Goal: Navigation & Orientation: Find specific page/section

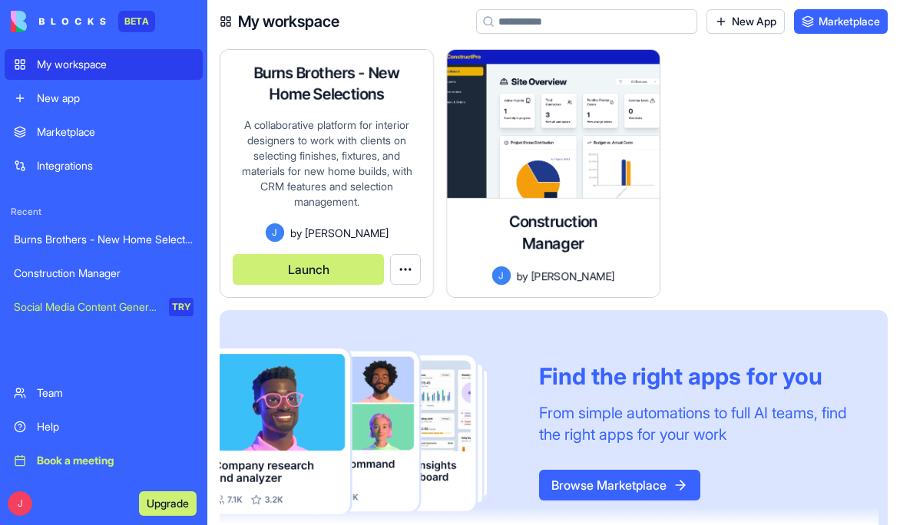
click at [324, 265] on button "Launch" at bounding box center [308, 269] width 151 height 31
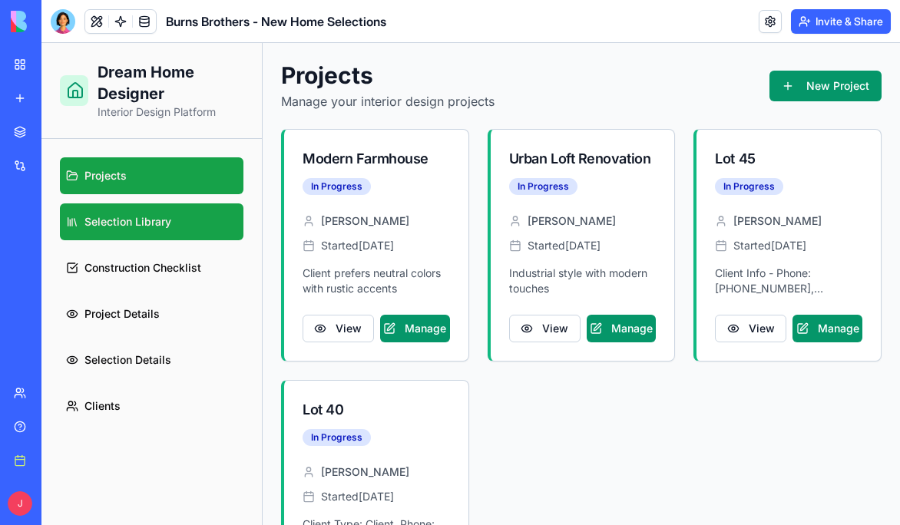
click at [131, 229] on span "Selection Library" at bounding box center [127, 221] width 87 height 15
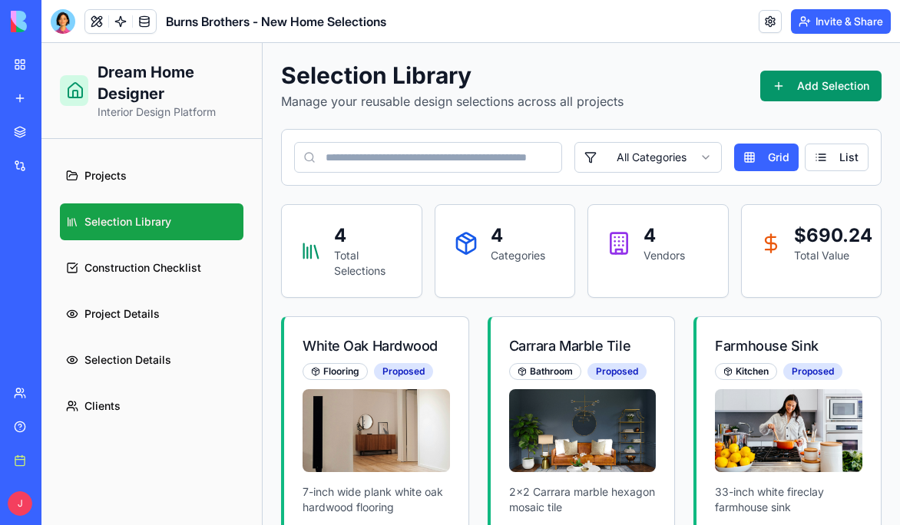
click at [696, 154] on html "Dream Home Designer Interior Design Platform Projects Selection Library Constru…" at bounding box center [470, 486] width 858 height 887
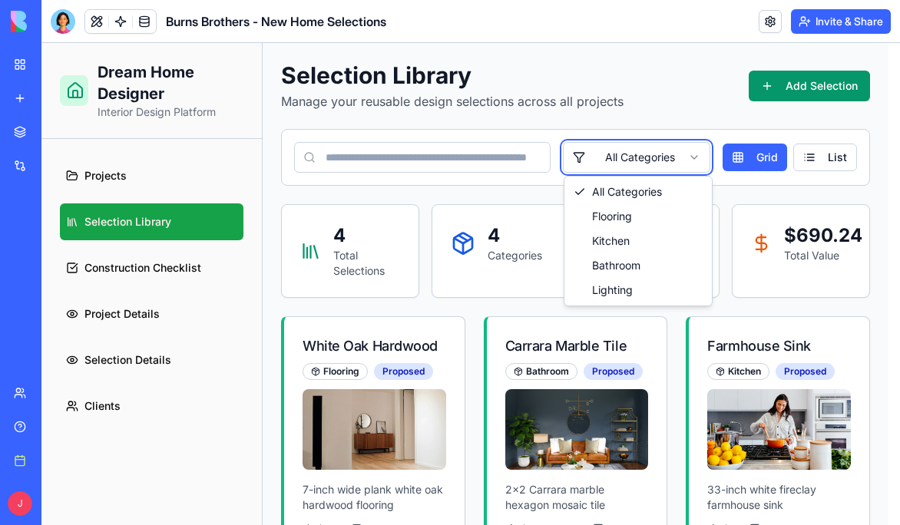
click at [160, 266] on html "Dream Home Designer Interior Design Platform Projects Selection Library Constru…" at bounding box center [470, 484] width 858 height 883
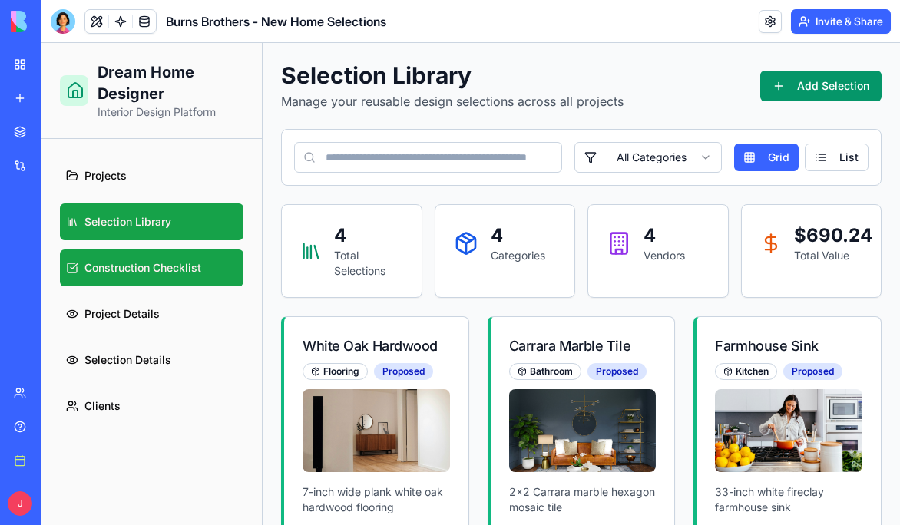
click at [180, 267] on span "Construction Checklist" at bounding box center [142, 267] width 117 height 15
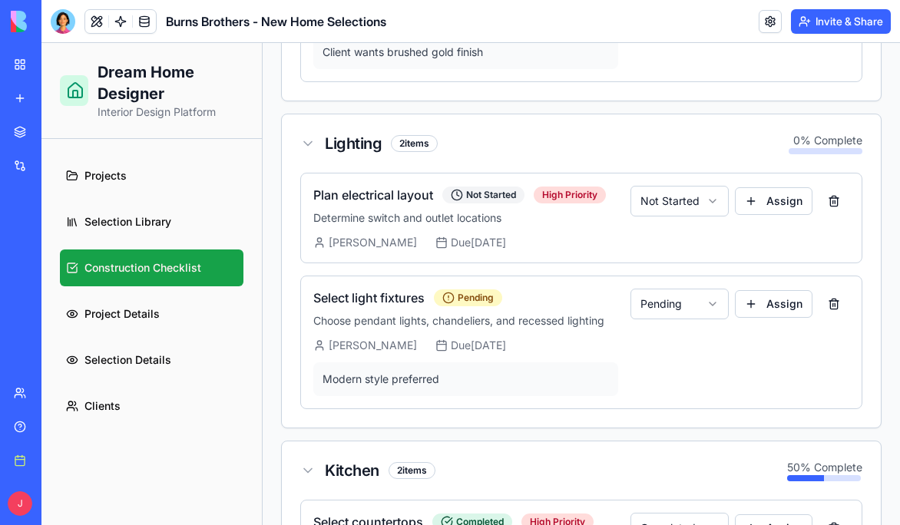
scroll to position [1213, 0]
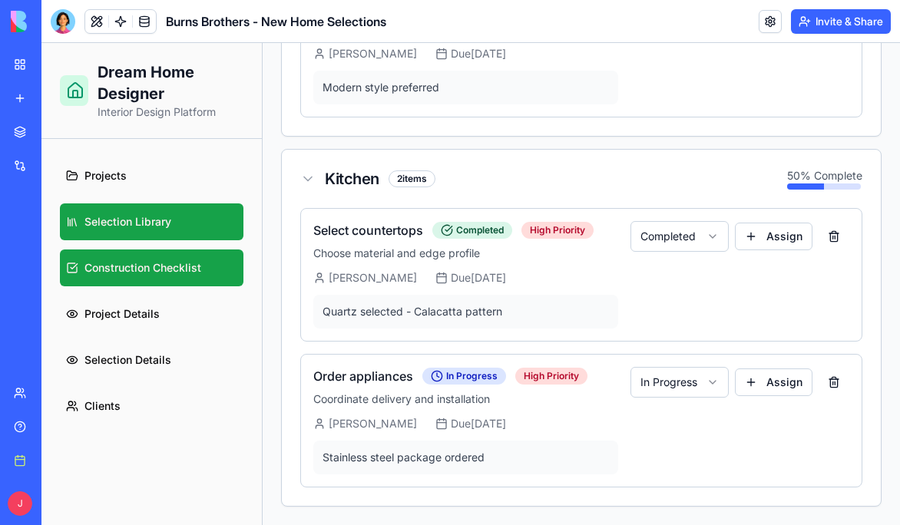
click at [132, 223] on span "Selection Library" at bounding box center [127, 221] width 87 height 15
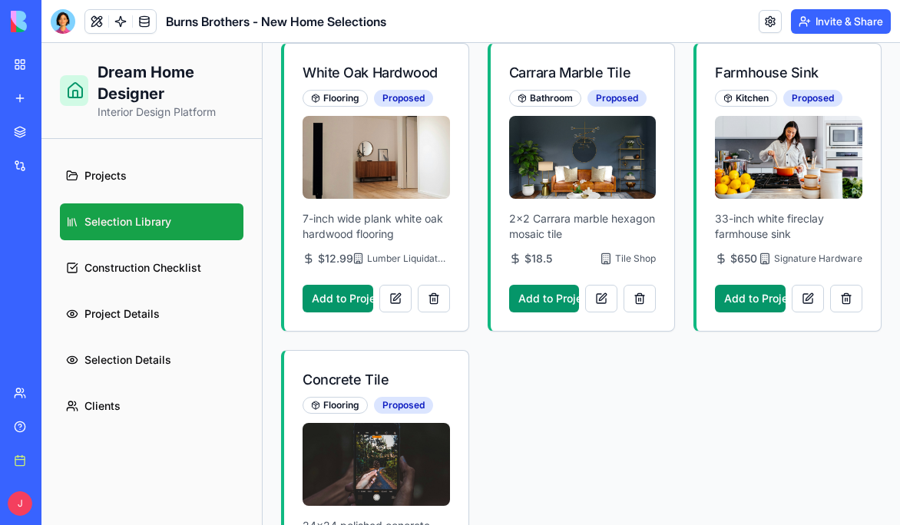
scroll to position [401, 0]
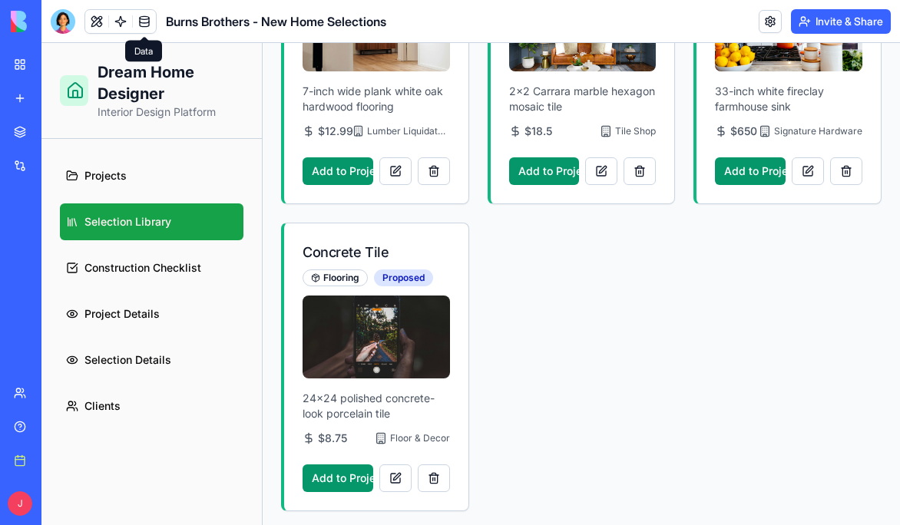
click at [147, 21] on link at bounding box center [144, 21] width 23 height 23
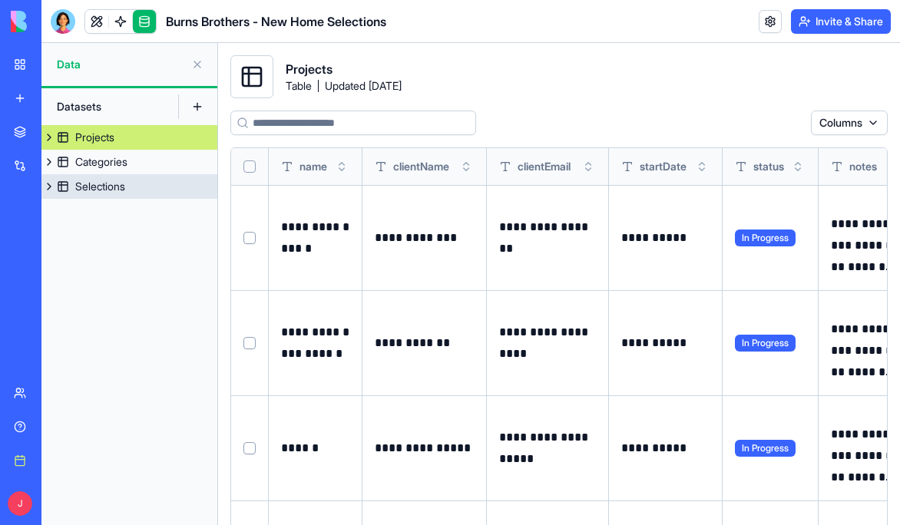
click at [49, 185] on button at bounding box center [48, 186] width 15 height 25
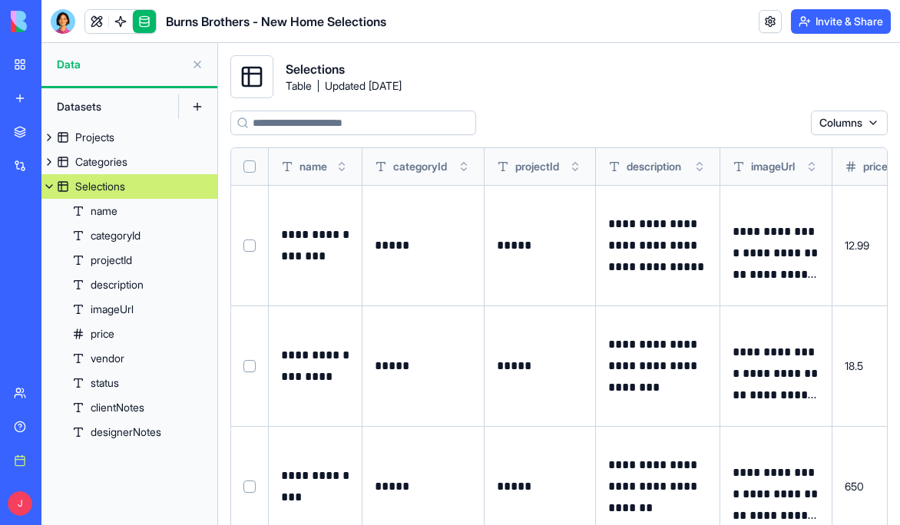
click at [50, 182] on button at bounding box center [48, 186] width 15 height 25
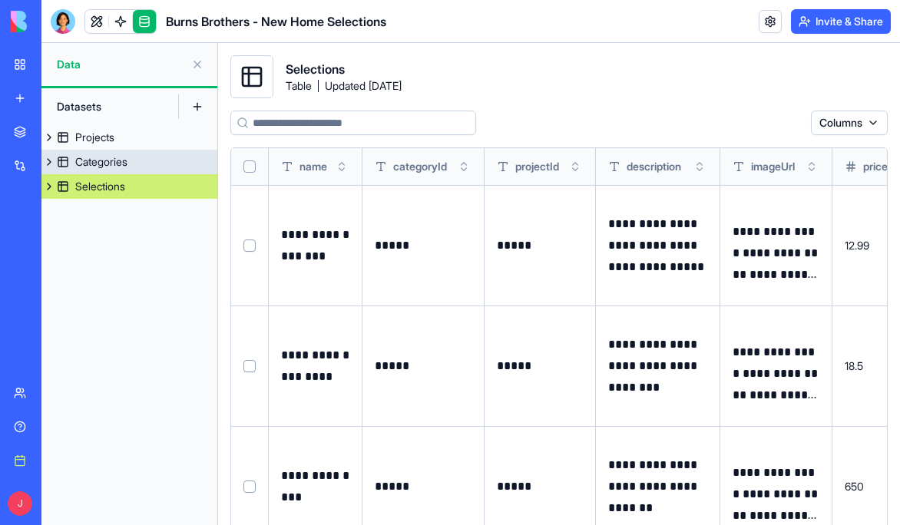
click at [48, 161] on button at bounding box center [48, 162] width 15 height 25
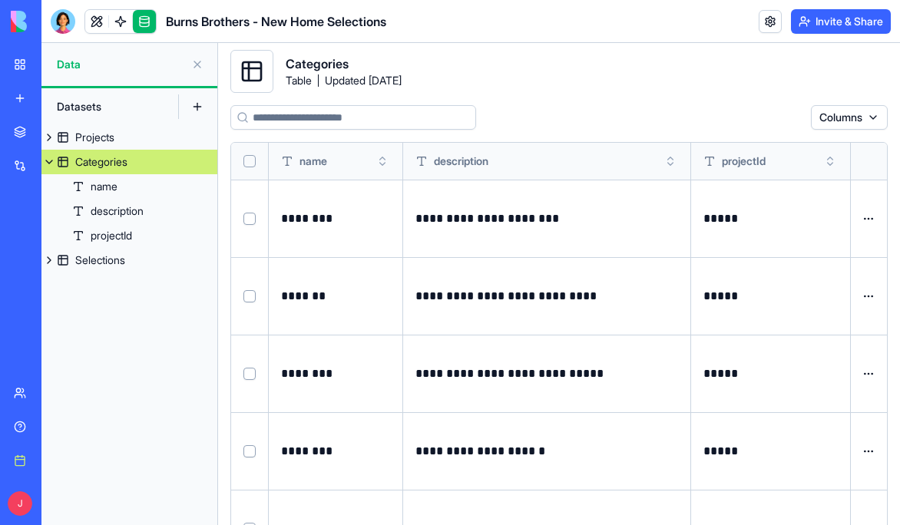
scroll to position [5, 0]
click at [869, 220] on html "**********" at bounding box center [450, 262] width 900 height 525
click at [873, 112] on html "**********" at bounding box center [450, 262] width 900 height 525
click at [727, 98] on html "**********" at bounding box center [450, 262] width 900 height 525
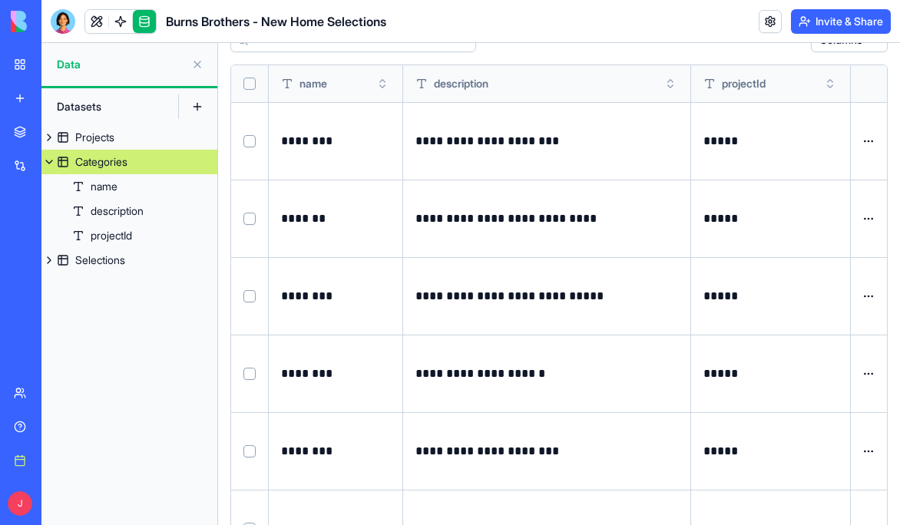
scroll to position [81, 0]
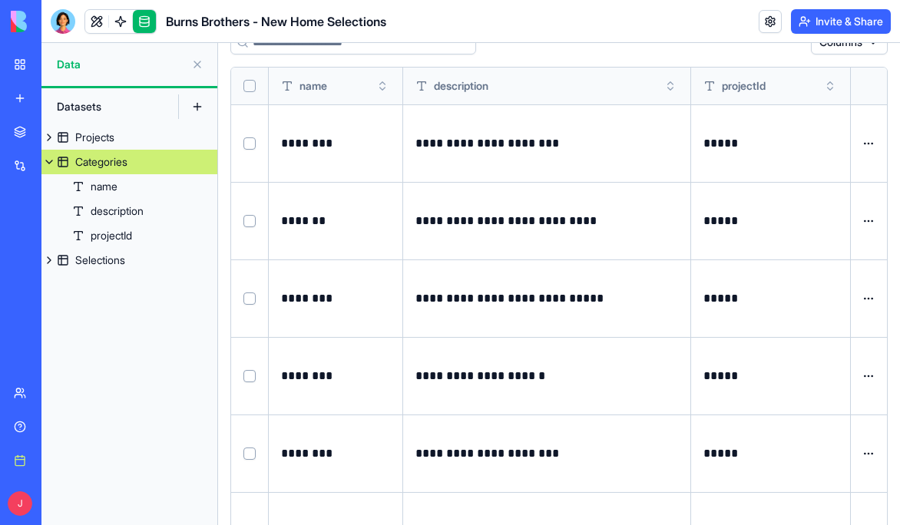
click at [47, 161] on button at bounding box center [48, 162] width 15 height 25
click at [48, 140] on button at bounding box center [48, 137] width 15 height 25
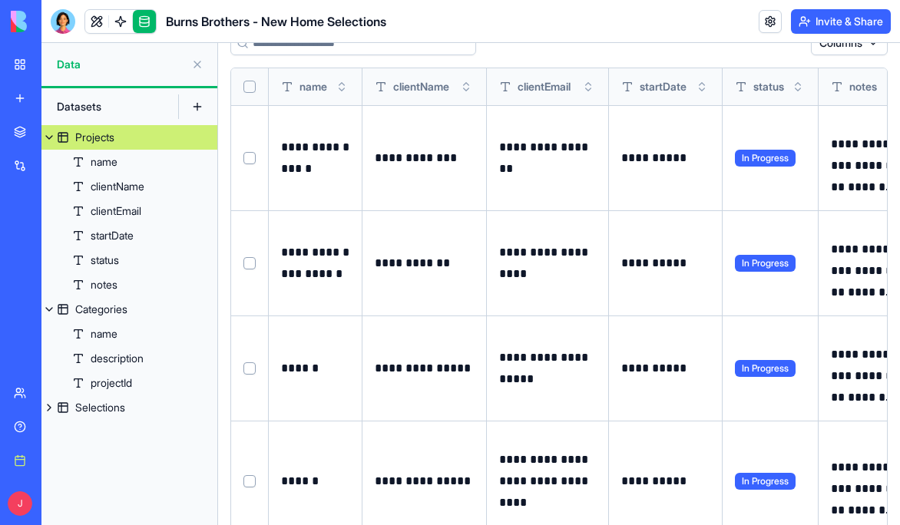
click at [51, 138] on button at bounding box center [48, 137] width 15 height 25
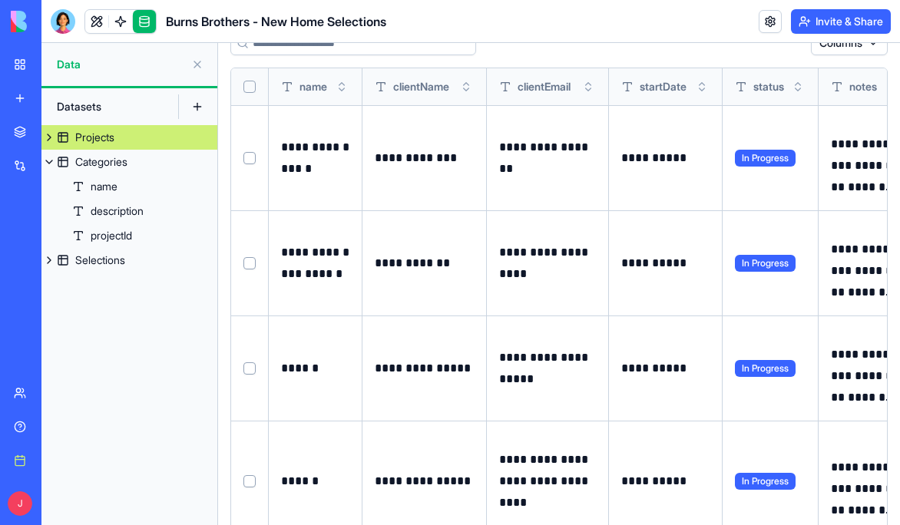
click at [57, 171] on div "Integrations" at bounding box center [47, 165] width 20 height 15
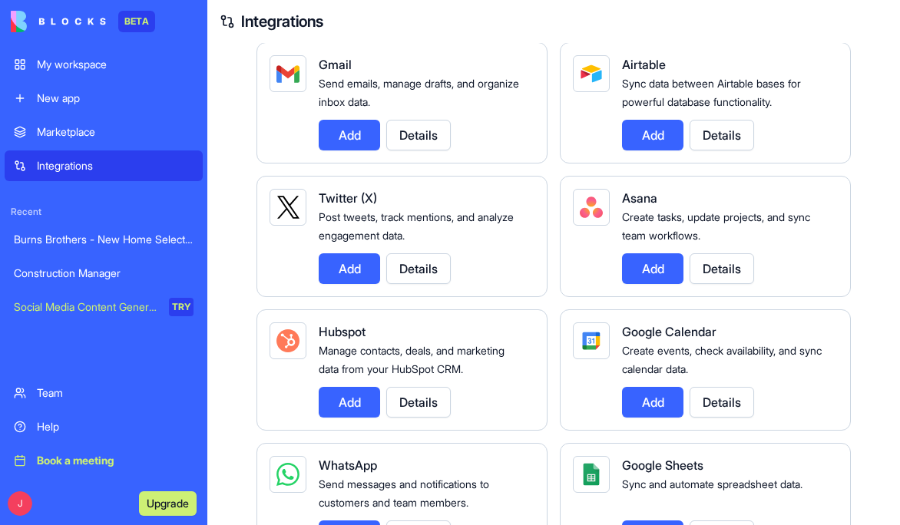
scroll to position [259, 0]
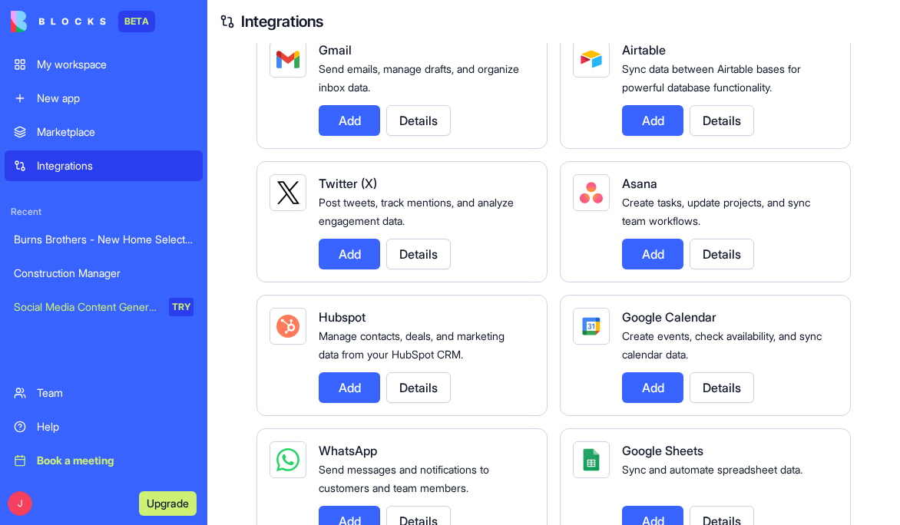
click at [171, 508] on button "Upgrade" at bounding box center [168, 503] width 58 height 25
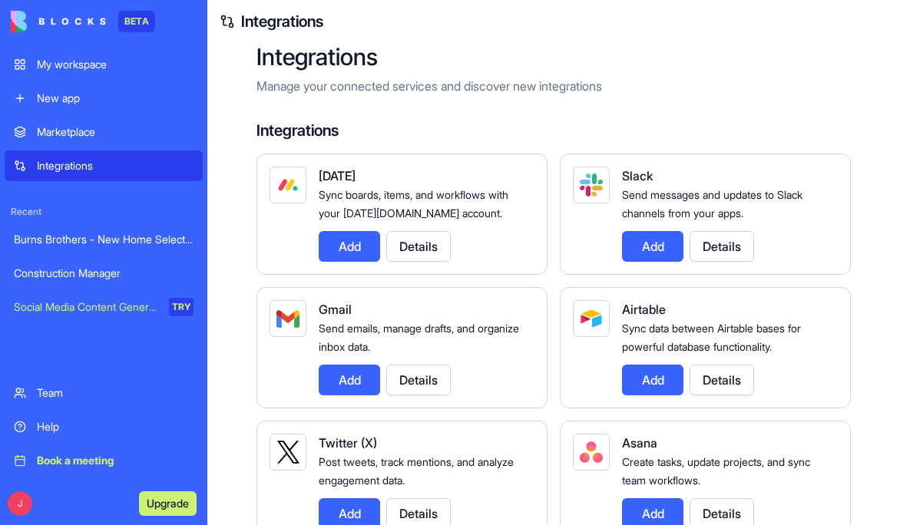
click at [714, 384] on button "Details" at bounding box center [721, 380] width 64 height 31
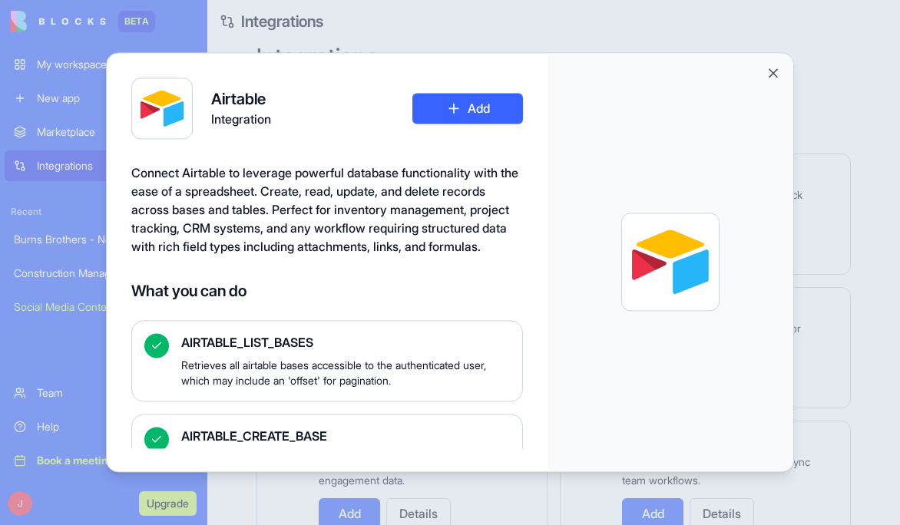
click at [481, 112] on button "Add" at bounding box center [467, 108] width 111 height 31
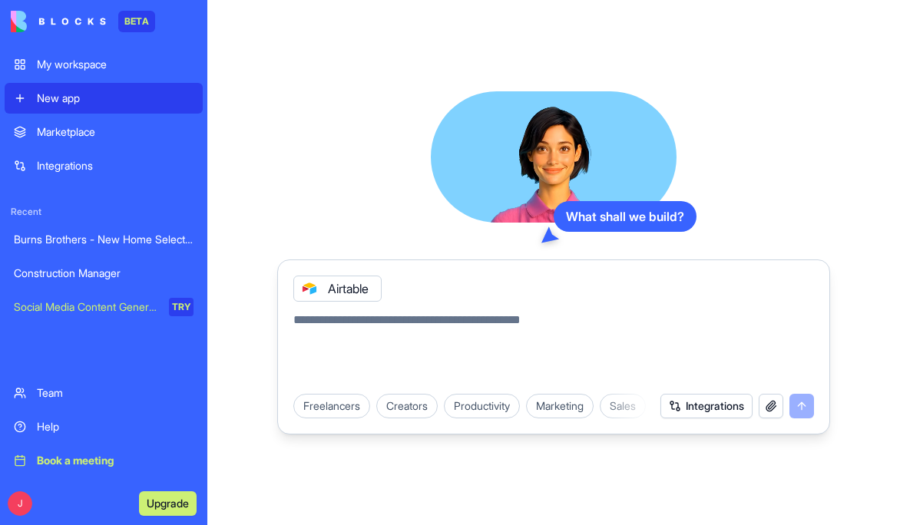
click at [105, 71] on div "My workspace" at bounding box center [115, 64] width 157 height 15
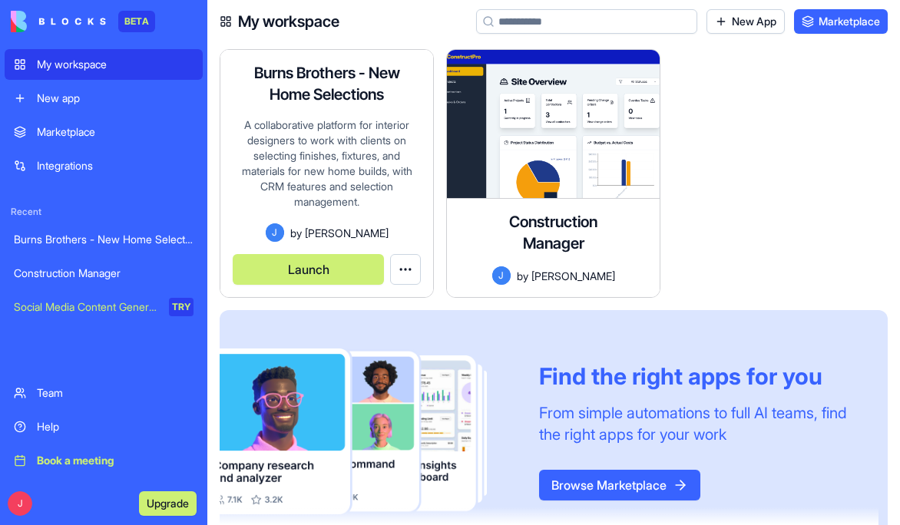
click at [406, 272] on html "BETA My workspace New app Marketplace Integrations Recent Burns Brothers - New …" at bounding box center [450, 262] width 900 height 525
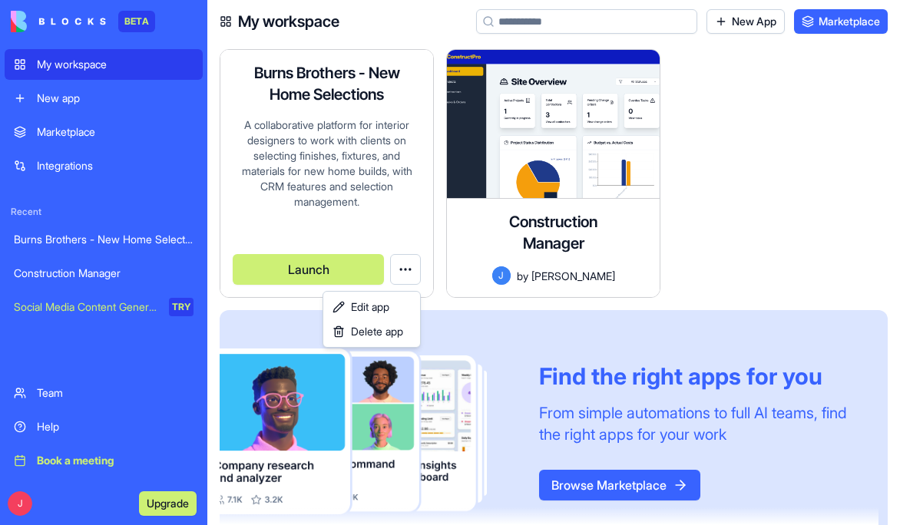
click at [326, 265] on html "BETA My workspace New app Marketplace Integrations Recent Burns Brothers - New …" at bounding box center [450, 262] width 900 height 525
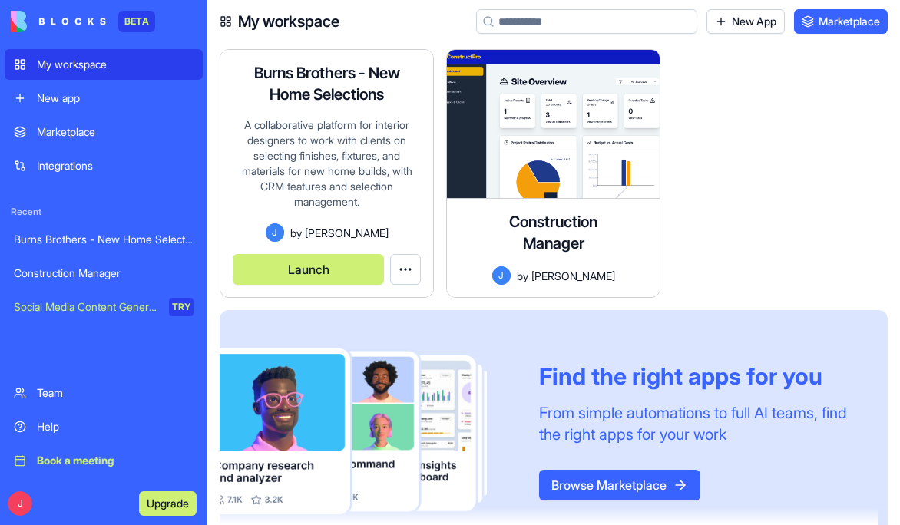
click at [323, 264] on button "Launch" at bounding box center [308, 269] width 151 height 31
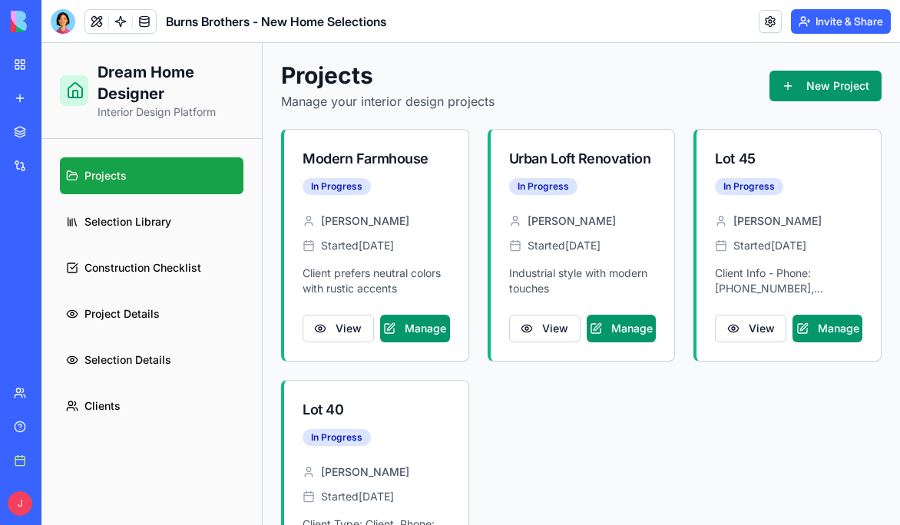
click at [53, 176] on link "Integrations" at bounding box center [35, 165] width 61 height 31
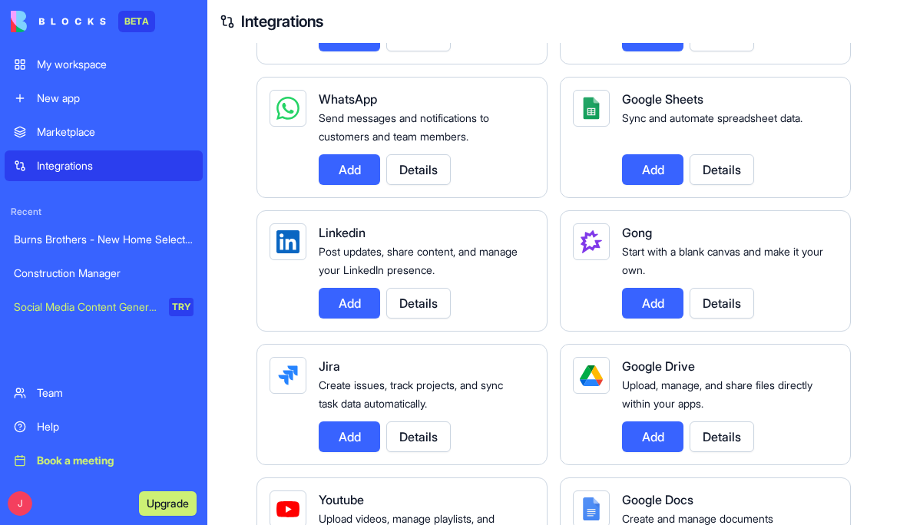
scroll to position [616, 0]
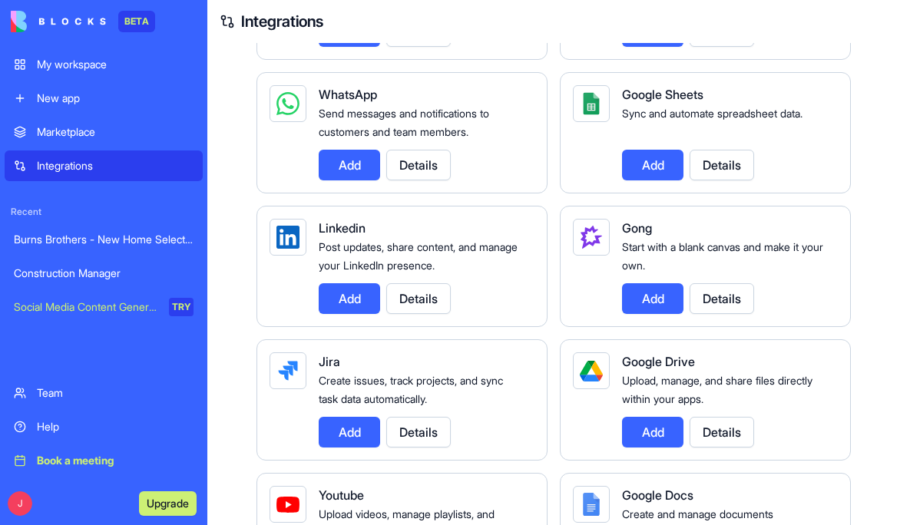
click at [706, 293] on button "Details" at bounding box center [721, 298] width 64 height 31
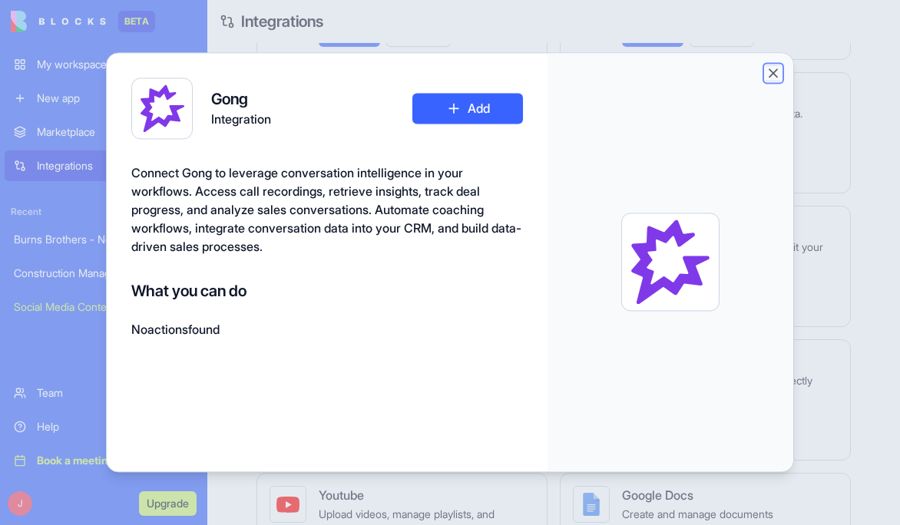
click at [771, 74] on button "Close" at bounding box center [772, 72] width 15 height 15
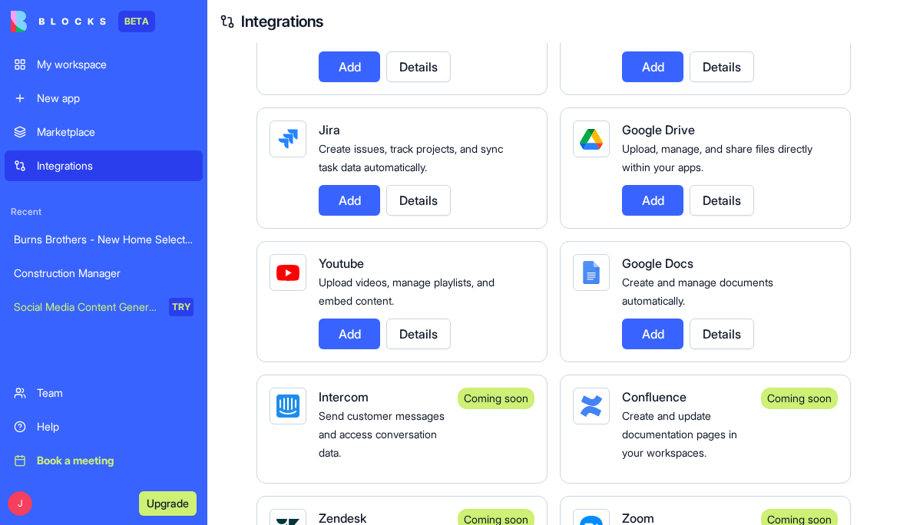
scroll to position [848, 0]
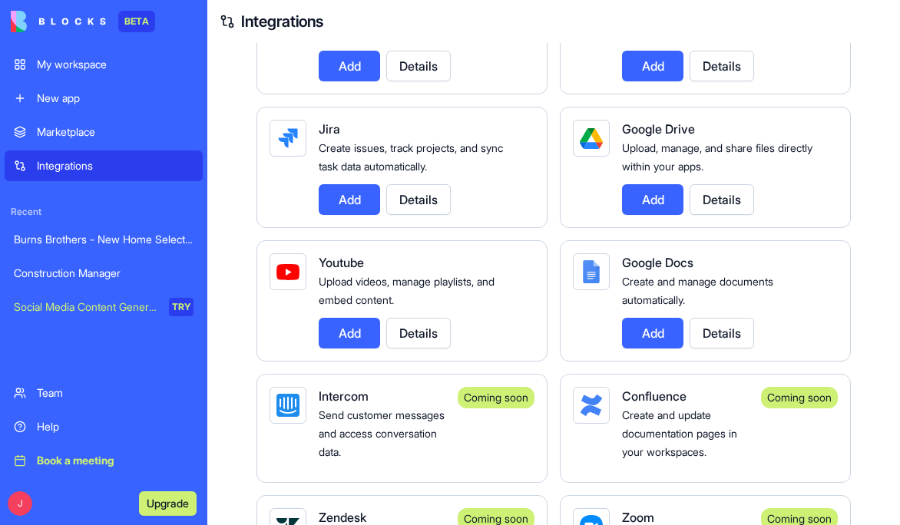
click at [61, 64] on div "My workspace" at bounding box center [115, 64] width 157 height 15
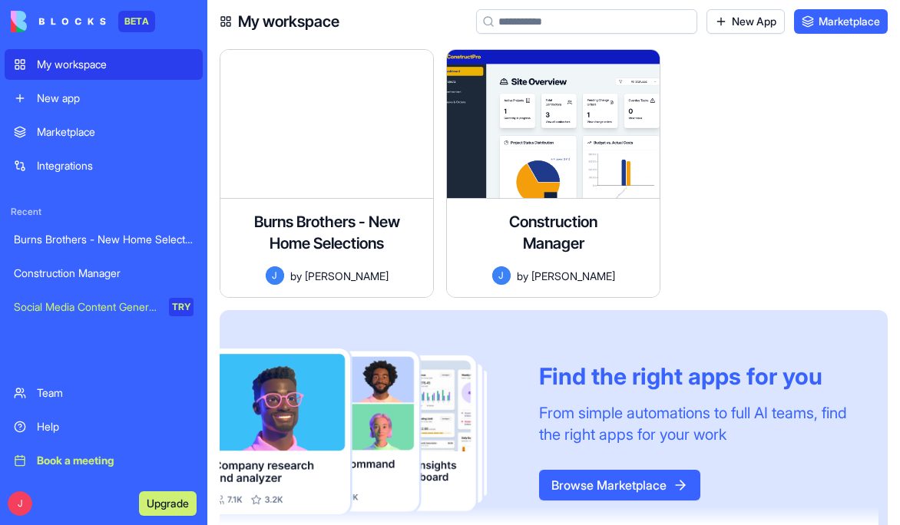
click at [74, 125] on div "Marketplace" at bounding box center [115, 131] width 157 height 15
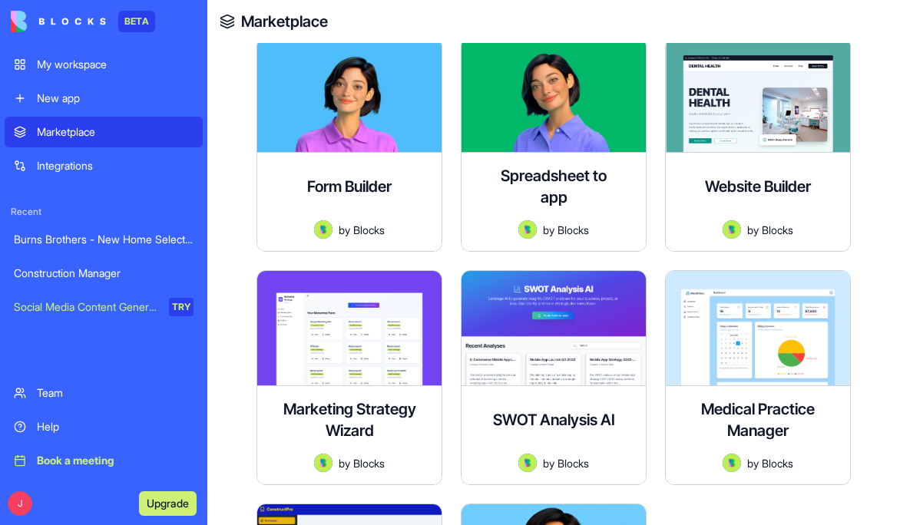
scroll to position [4736, 0]
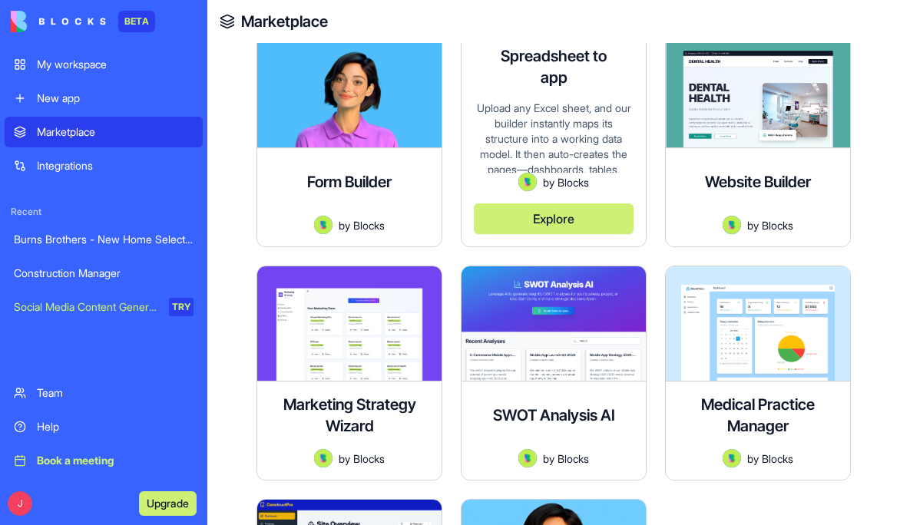
click at [570, 217] on button "Explore" at bounding box center [554, 218] width 160 height 31
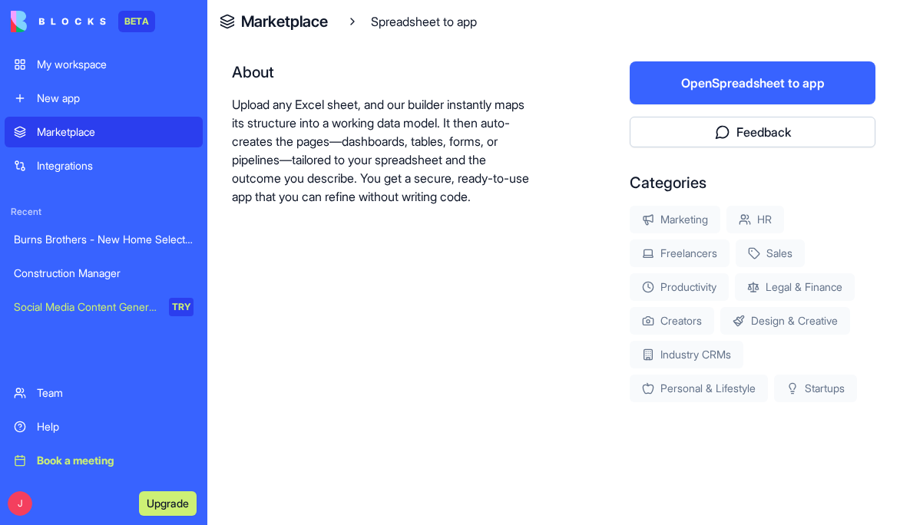
scroll to position [267, 0]
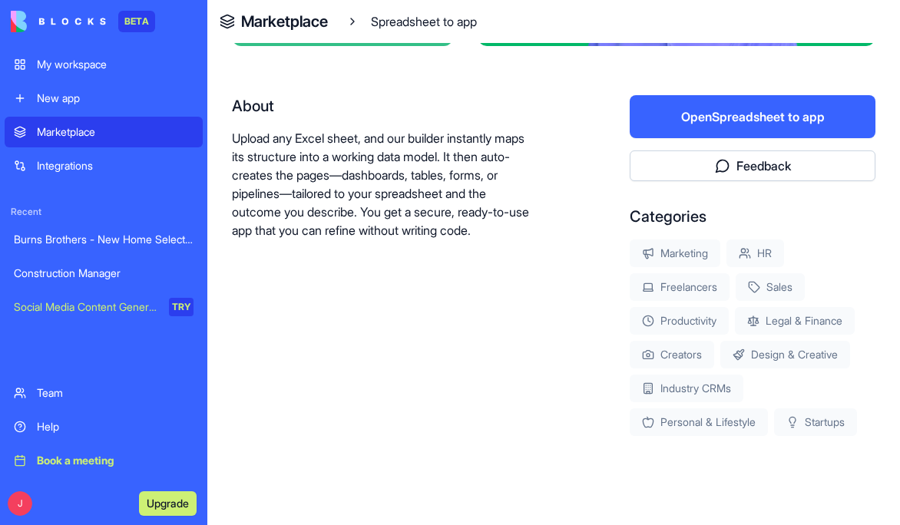
click at [678, 124] on button "Open Spreadsheet to app" at bounding box center [752, 116] width 246 height 43
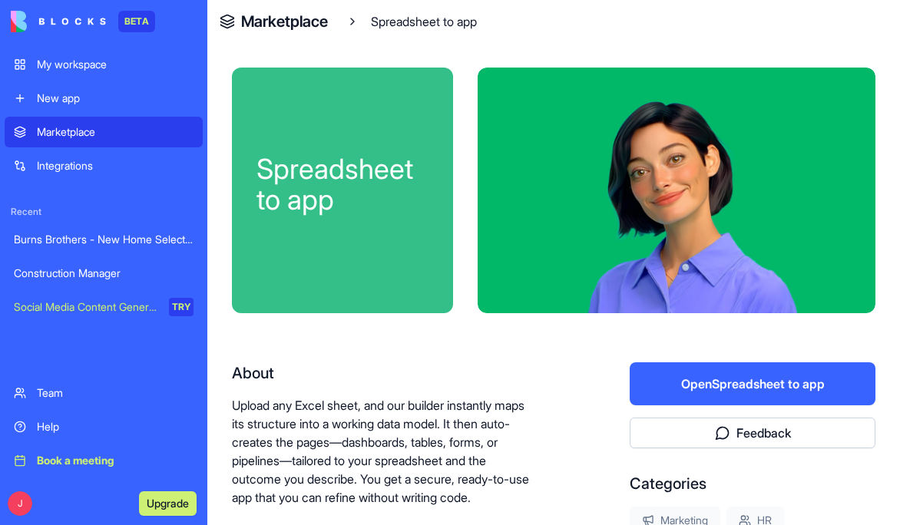
click at [75, 67] on div "My workspace" at bounding box center [115, 64] width 157 height 15
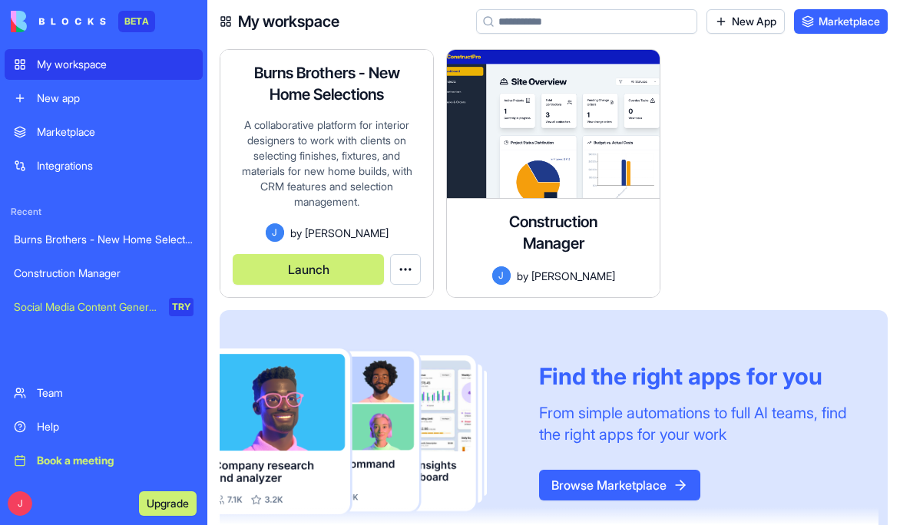
click at [331, 272] on button "Launch" at bounding box center [308, 269] width 151 height 31
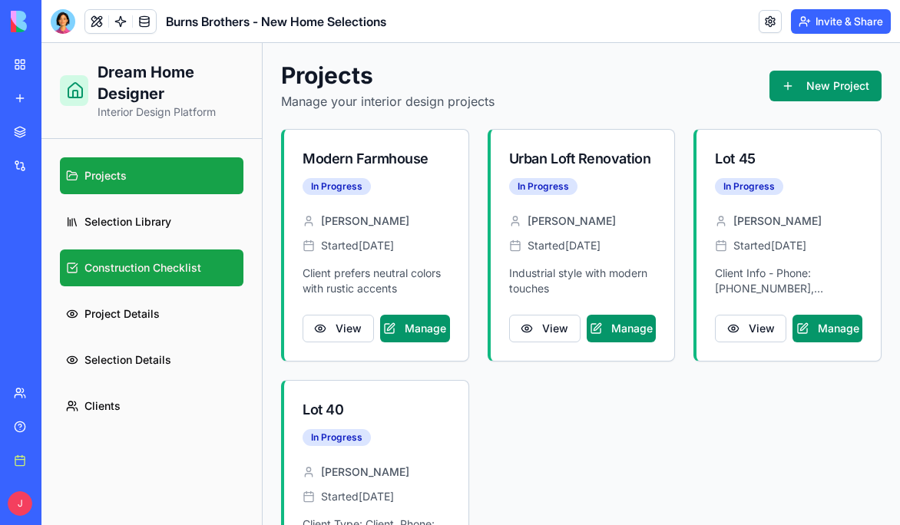
click at [176, 277] on link "Construction Checklist" at bounding box center [151, 267] width 183 height 37
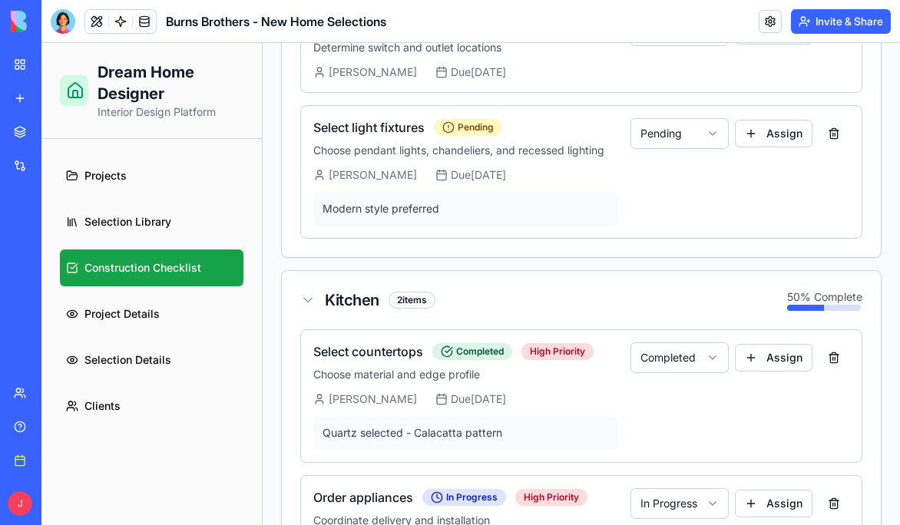
scroll to position [1213, 0]
